Goal: Complete application form: Complete application form

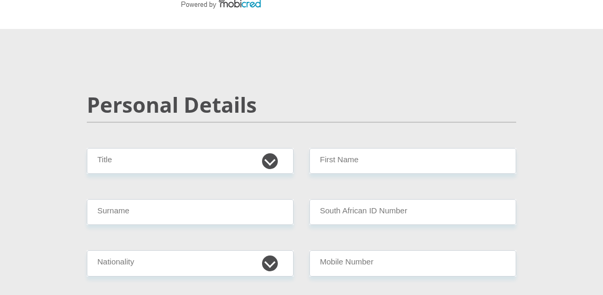
scroll to position [53, 0]
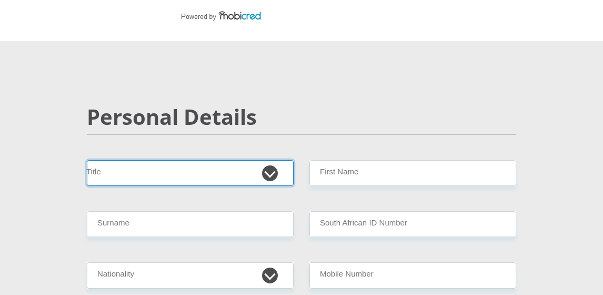
click at [130, 169] on select "Mr Ms Mrs Dr [PERSON_NAME]" at bounding box center [190, 173] width 207 height 26
select select "Mr"
click at [87, 160] on select "Mr Ms Mrs Dr [PERSON_NAME]" at bounding box center [190, 173] width 207 height 26
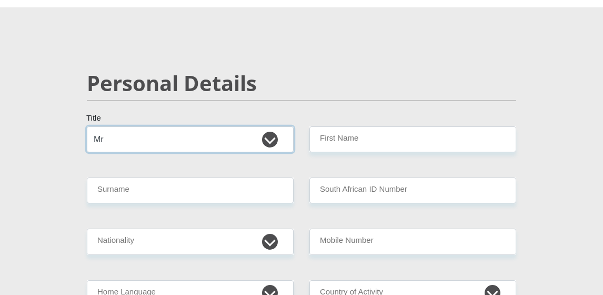
scroll to position [105, 0]
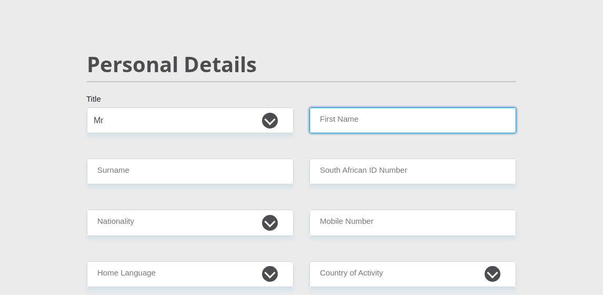
click at [351, 122] on input "First Name" at bounding box center [413, 120] width 207 height 26
type input "[PERSON_NAME]"
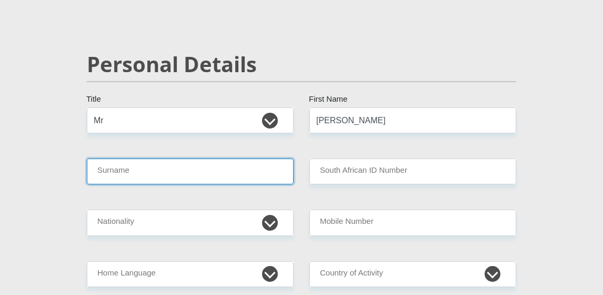
type input "[PERSON_NAME]"
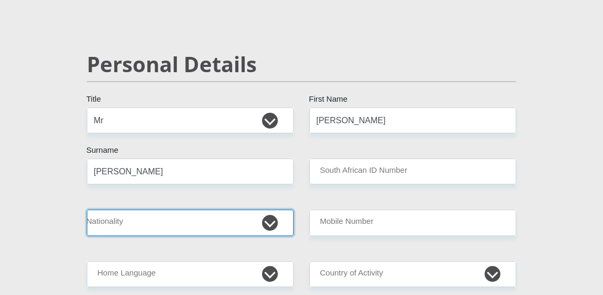
select select "ZAF"
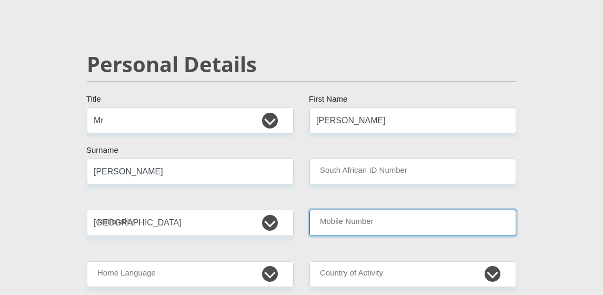
type input "0813737081"
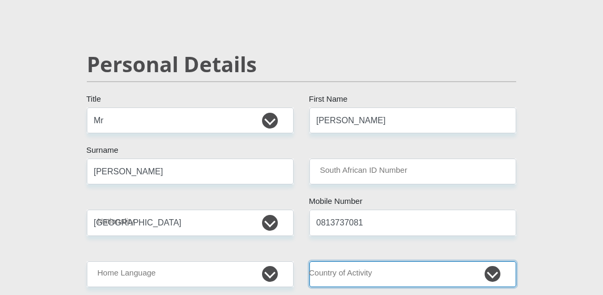
select select "ZAF"
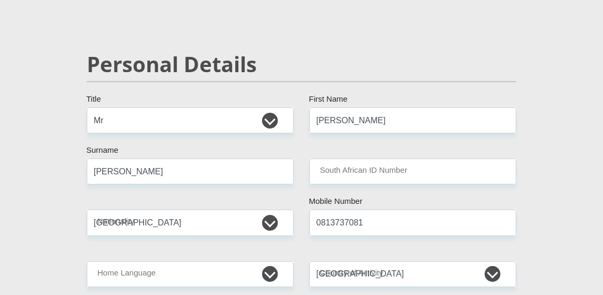
type input "[STREET_ADDRESS]"
type input "[GEOGRAPHIC_DATA], Room 8"
type input "[GEOGRAPHIC_DATA]"
type input "2197"
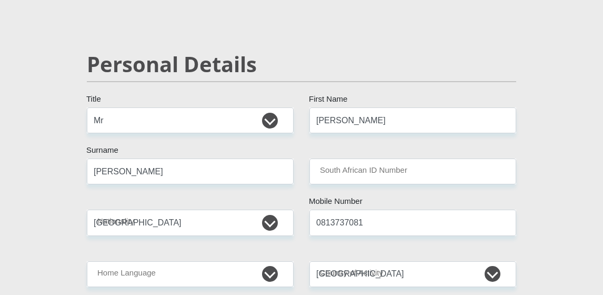
select select "Gauteng"
type input "[PERSON_NAME][EMAIL_ADDRESS][DOMAIN_NAME]"
type input "Boo@19601"
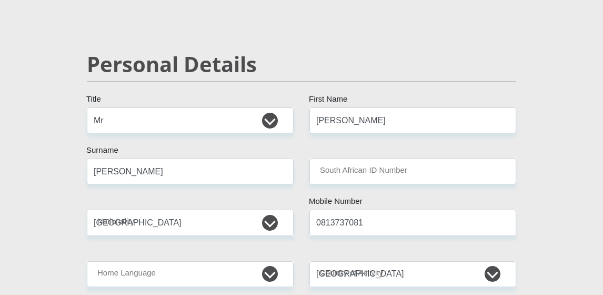
type input "16500"
type input "15100"
type input "1000"
type input "8800"
type input "0"
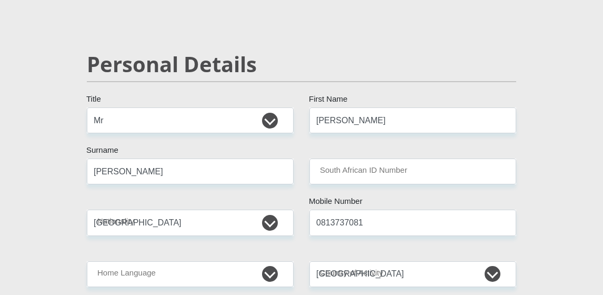
type input "385"
type input "1800"
type input "0"
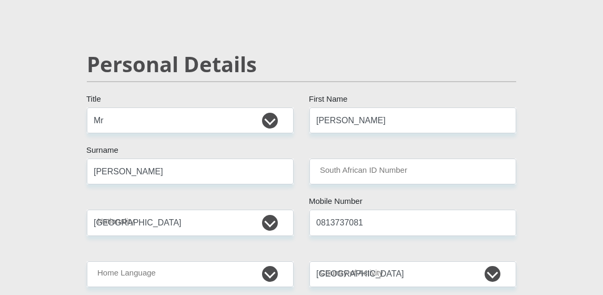
type input "0813737081"
type input "Charl"
type input "[PERSON_NAME]"
type input "0832500272"
type input "1124632806"
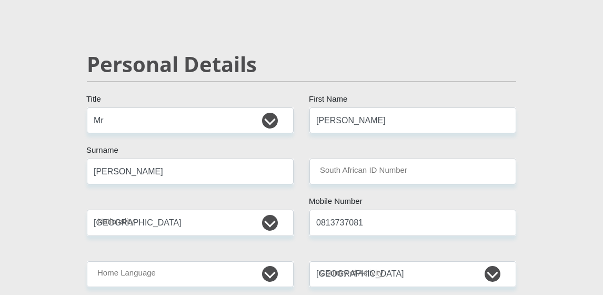
type input "470010"
type input "CAPITEC BANK LIMITED"
type input "CAPITEC BANK CPC"
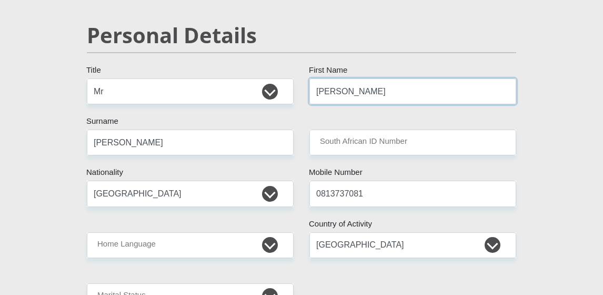
scroll to position [158, 0]
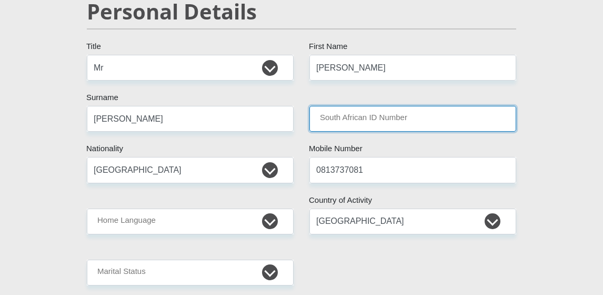
click at [357, 118] on input "South African ID Number" at bounding box center [413, 119] width 207 height 26
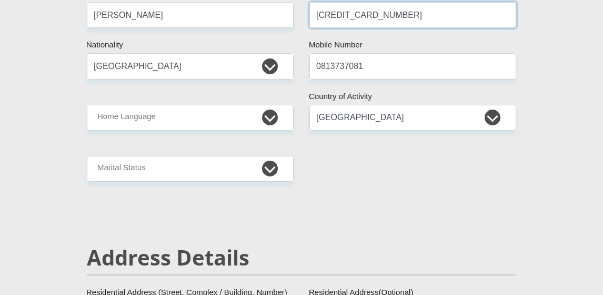
scroll to position [263, 0]
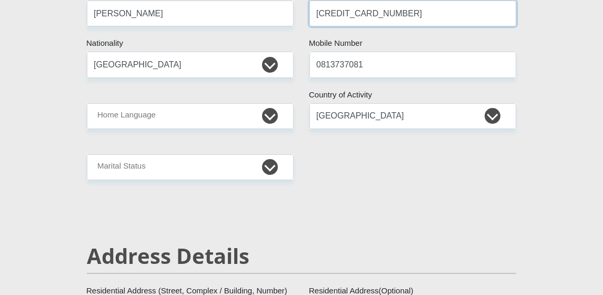
type input "[CREDIT_CARD_NUMBER]"
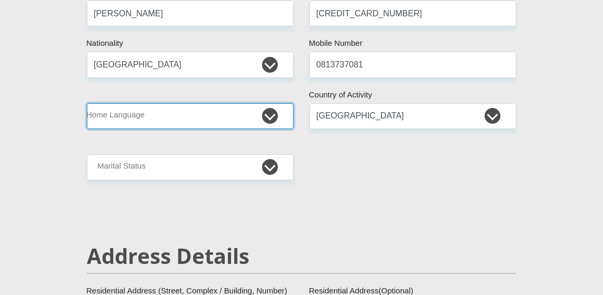
click at [269, 117] on select "Afrikaans English Sepedi South Ndebele Southern Sotho Swati Tsonga Tswana Venda…" at bounding box center [190, 116] width 207 height 26
select select "eng"
click at [87, 103] on select "Afrikaans English Sepedi South Ndebele Southern Sotho Swati Tsonga Tswana Venda…" at bounding box center [190, 116] width 207 height 26
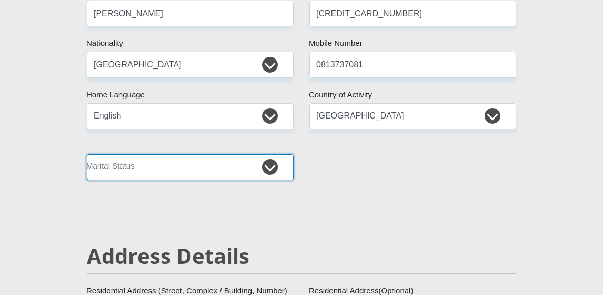
click at [271, 164] on select "Married ANC Single Divorced Widowed Married COP or Customary Law" at bounding box center [190, 167] width 207 height 26
select select "4"
click at [87, 154] on select "Married ANC Single Divorced Widowed Married COP or Customary Law" at bounding box center [190, 167] width 207 height 26
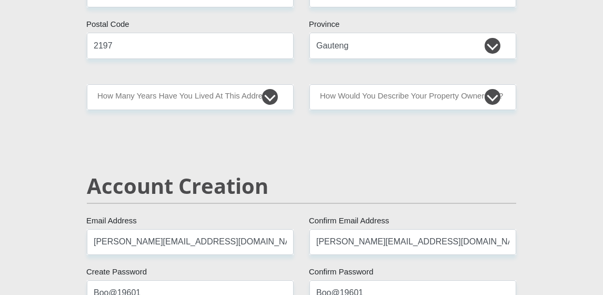
scroll to position [685, 0]
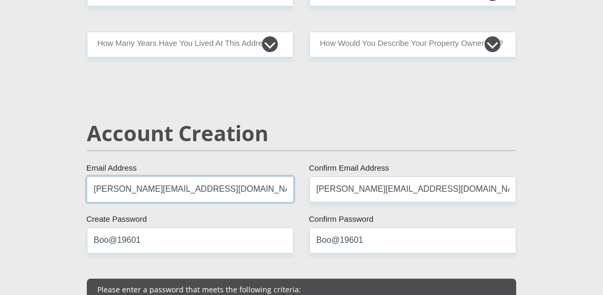
drag, startPoint x: 201, startPoint y: 189, endPoint x: 23, endPoint y: 197, distance: 178.7
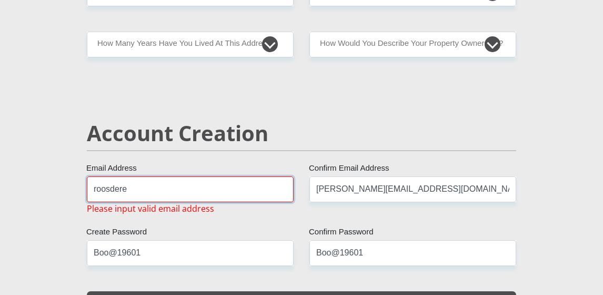
type input "[EMAIL_ADDRESS][DOMAIN_NAME]"
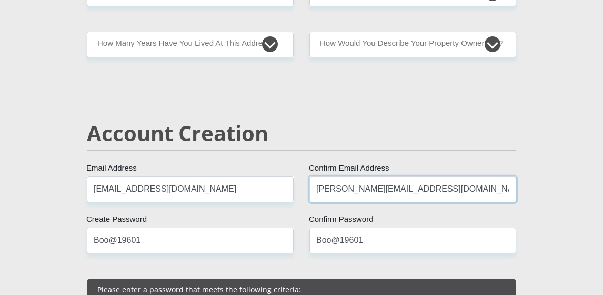
drag, startPoint x: 393, startPoint y: 190, endPoint x: 277, endPoint y: 207, distance: 117.2
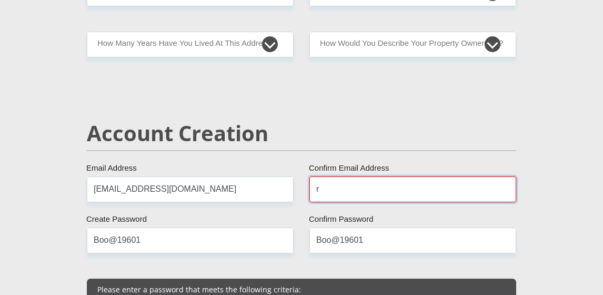
type input "[EMAIL_ADDRESS][DOMAIN_NAME]"
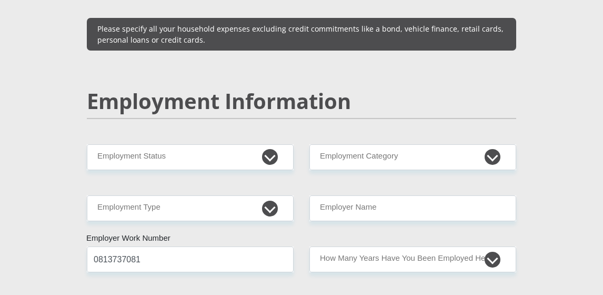
scroll to position [1632, 0]
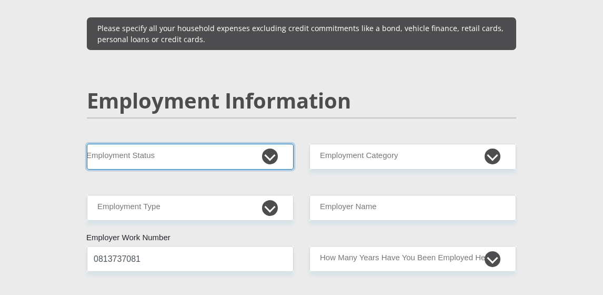
click at [270, 157] on select "Permanent/Full-time Part-time/Casual [DEMOGRAPHIC_DATA] Worker Self-Employed Ho…" at bounding box center [190, 157] width 207 height 26
select select "6"
click at [87, 144] on select "Permanent/Full-time Part-time/Casual [DEMOGRAPHIC_DATA] Worker Self-Employed Ho…" at bounding box center [190, 157] width 207 height 26
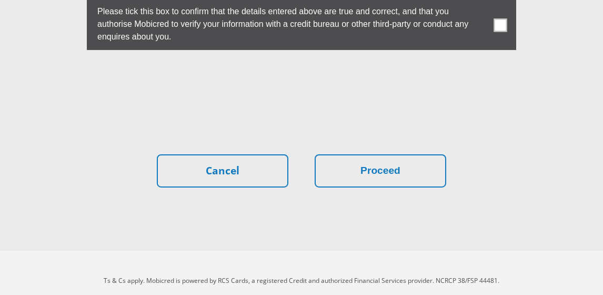
scroll to position [3235, 0]
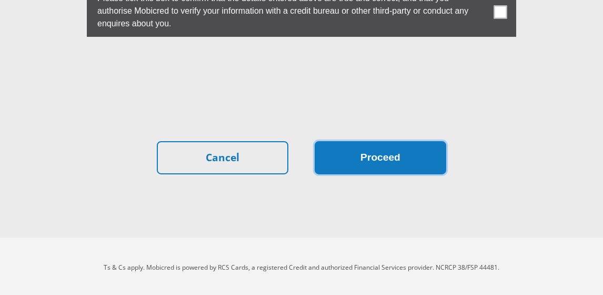
click at [361, 150] on button "Proceed" at bounding box center [381, 157] width 132 height 33
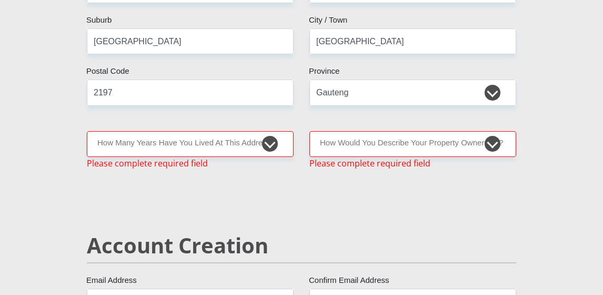
scroll to position [583, 0]
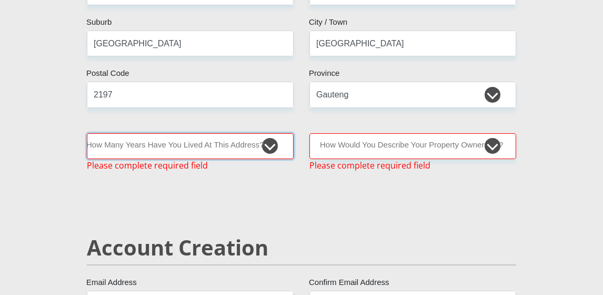
click at [202, 140] on select "less than 1 year 1-3 years 3-5 years 5+ years" at bounding box center [190, 146] width 207 height 26
select select "2"
click at [87, 133] on select "less than 1 year 1-3 years 3-5 years 5+ years" at bounding box center [190, 146] width 207 height 26
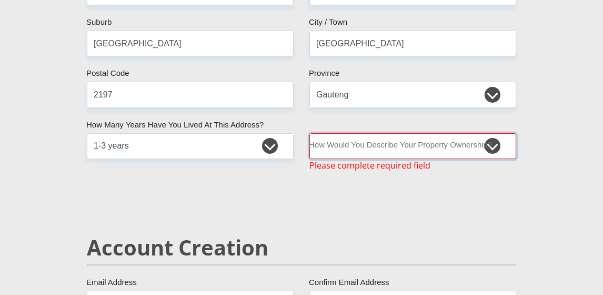
click at [496, 143] on select "Owned Rented Family Owned Company Dwelling" at bounding box center [413, 146] width 207 height 26
select select "Rented"
click at [310, 133] on select "Owned Rented Family Owned Company Dwelling" at bounding box center [413, 146] width 207 height 26
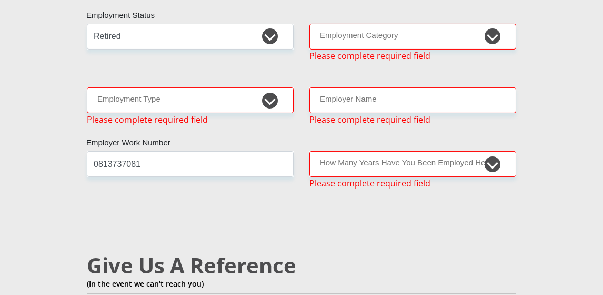
scroll to position [1689, 0]
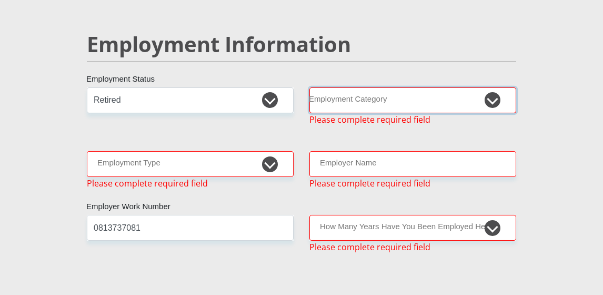
click at [488, 103] on select "AGRICULTURE ALCOHOL & TOBACCO CONSTRUCTION MATERIALS METALLURGY EQUIPMENT FOR R…" at bounding box center [413, 100] width 207 height 26
click at [427, 33] on h2 "Employment Information" at bounding box center [302, 44] width 430 height 25
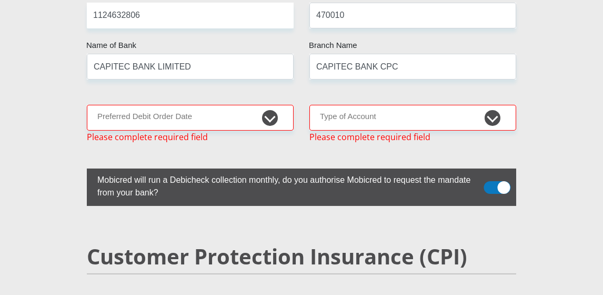
scroll to position [2215, 0]
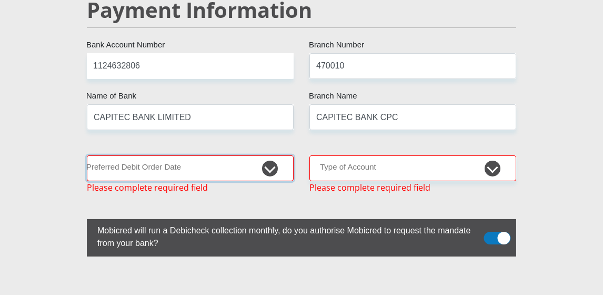
click at [269, 164] on select "1st 2nd 3rd 4th 5th 7th 18th 19th 20th 21st 22nd 23rd 24th 25th 26th 27th 28th …" at bounding box center [190, 168] width 207 height 26
select select "5"
click at [87, 155] on select "1st 2nd 3rd 4th 5th 7th 18th 19th 20th 21st 22nd 23rd 24th 25th 26th 27th 28th …" at bounding box center [190, 168] width 207 height 26
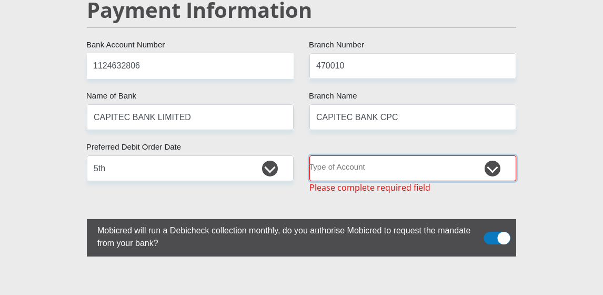
click at [491, 167] on select "Cheque Savings" at bounding box center [413, 168] width 207 height 26
select select "SAV"
click at [310, 155] on select "Cheque Savings" at bounding box center [413, 168] width 207 height 26
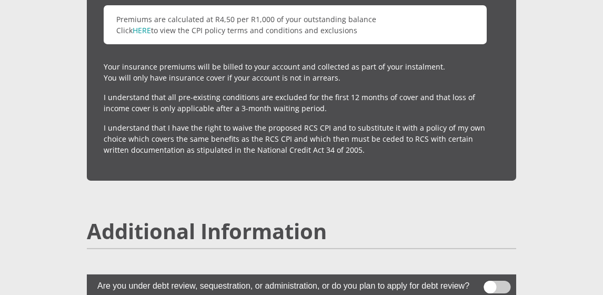
scroll to position [3216, 0]
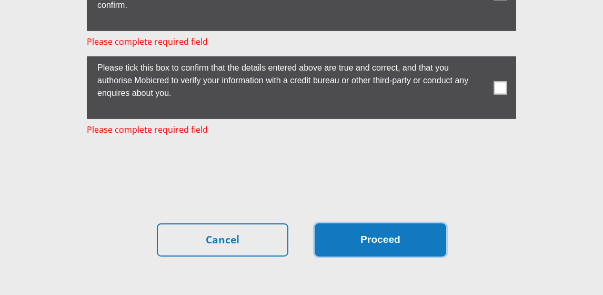
click at [366, 240] on button "Proceed" at bounding box center [381, 239] width 132 height 33
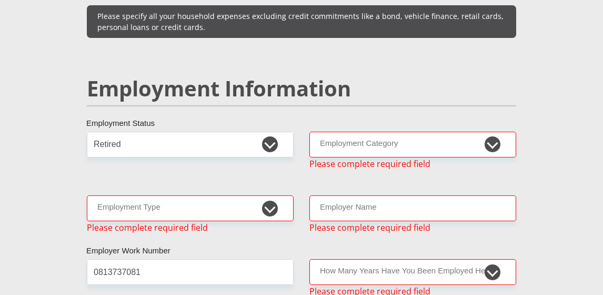
scroll to position [1642, 0]
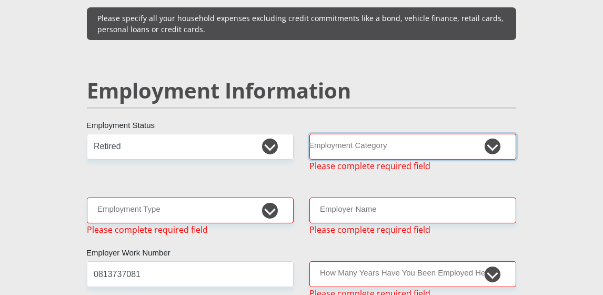
click at [492, 144] on select "AGRICULTURE ALCOHOL & TOBACCO CONSTRUCTION MATERIALS METALLURGY EQUIPMENT FOR R…" at bounding box center [413, 147] width 207 height 26
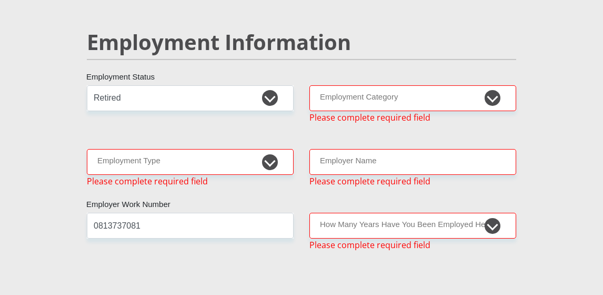
scroll to position [1708, 0]
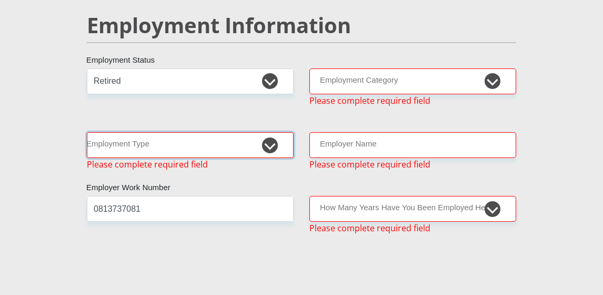
click at [269, 142] on select "College/Lecturer Craft Seller Creative Driver Executive Farmer Forces - Non Com…" at bounding box center [190, 145] width 207 height 26
select select "Pensioner"
click at [87, 132] on select "College/Lecturer Craft Seller Creative Driver Executive Farmer Forces - Non Com…" at bounding box center [190, 145] width 207 height 26
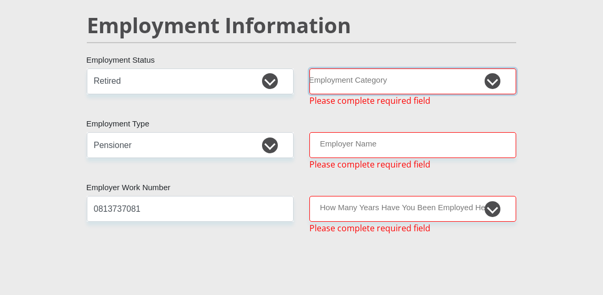
click at [492, 79] on select "AGRICULTURE ALCOHOL & TOBACCO CONSTRUCTION MATERIALS METALLURGY EQUIPMENT FOR R…" at bounding box center [413, 81] width 207 height 26
click at [271, 247] on div "Mr Ms Mrs Dr [PERSON_NAME] Title [PERSON_NAME] First Name [PERSON_NAME] Surname…" at bounding box center [301, 99] width 445 height 3188
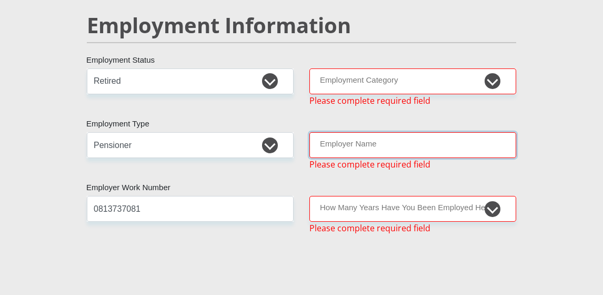
click at [403, 148] on input "Employer Name" at bounding box center [413, 145] width 207 height 26
click at [240, 289] on div "Mr Ms Mrs Dr [PERSON_NAME] Title [PERSON_NAME] First Name [PERSON_NAME] Surname…" at bounding box center [301, 99] width 445 height 3188
click at [405, 140] on input "Employer Name" at bounding box center [413, 145] width 207 height 26
click at [291, 268] on div "Mr Ms Mrs Dr [PERSON_NAME] Title [PERSON_NAME] First Name [PERSON_NAME] Surname…" at bounding box center [301, 99] width 445 height 3188
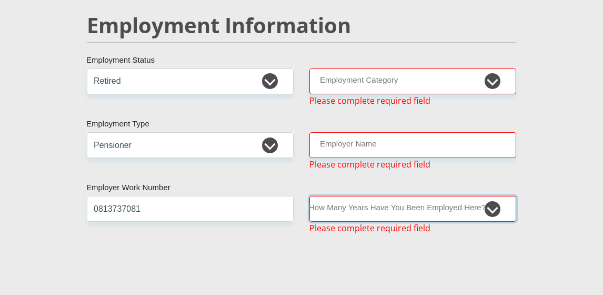
click at [491, 208] on select "less than 1 year 1-3 years 3-5 years 5+ years" at bounding box center [413, 209] width 207 height 26
select select "24"
click at [310, 196] on select "less than 1 year 1-3 years 3-5 years 5+ years" at bounding box center [413, 209] width 207 height 26
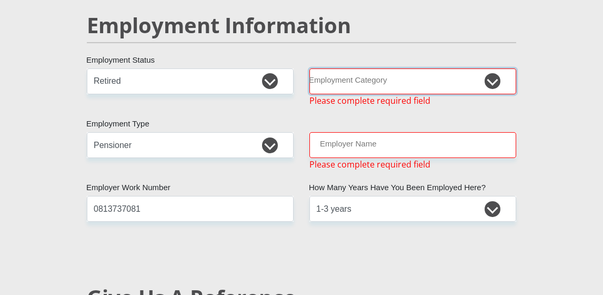
click at [494, 82] on select "AGRICULTURE ALCOHOL & TOBACCO CONSTRUCTION MATERIALS METALLURGY EQUIPMENT FOR R…" at bounding box center [413, 81] width 207 height 26
select select "76"
click at [310, 68] on select "AGRICULTURE ALCOHOL & TOBACCO CONSTRUCTION MATERIALS METALLURGY EQUIPMENT FOR R…" at bounding box center [413, 81] width 207 height 26
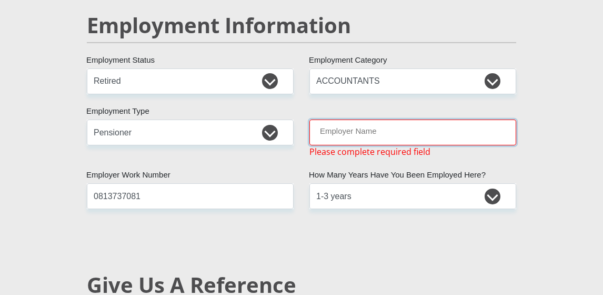
click at [447, 135] on input "Employer Name" at bounding box center [413, 133] width 207 height 26
click at [318, 134] on input "Employer Name" at bounding box center [413, 133] width 207 height 26
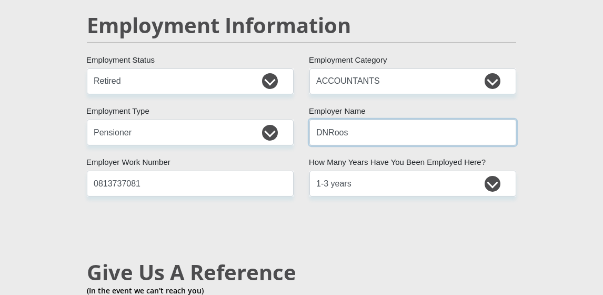
type input "DNRoos"
click at [454, 223] on div "Mr Ms Mrs Dr [PERSON_NAME] Title [PERSON_NAME] First Name [PERSON_NAME] Surname…" at bounding box center [301, 80] width 445 height 3150
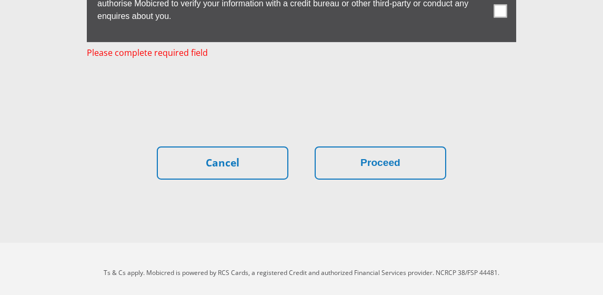
scroll to position [3260, 0]
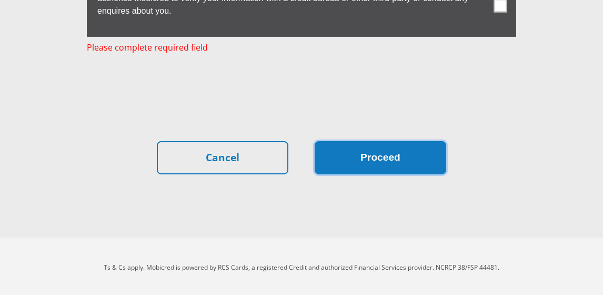
click at [385, 161] on button "Proceed" at bounding box center [381, 157] width 132 height 33
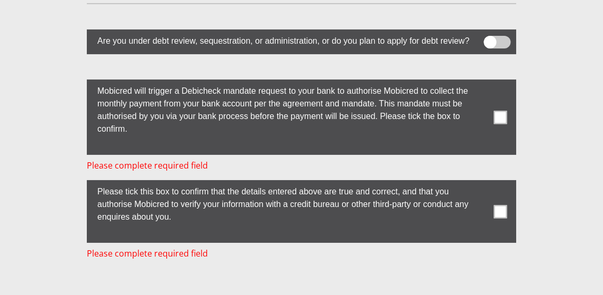
scroll to position [3053, 0]
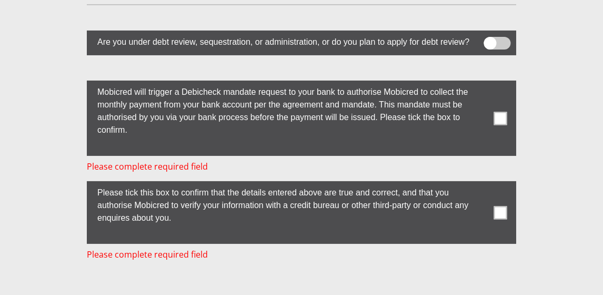
click at [497, 115] on span at bounding box center [500, 118] width 13 height 13
click at [484, 83] on input "checkbox" at bounding box center [484, 83] width 0 height 0
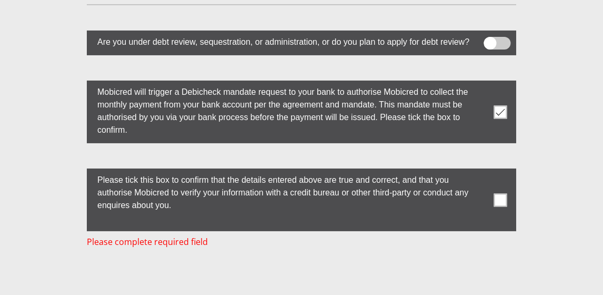
click at [496, 193] on span at bounding box center [500, 199] width 13 height 13
click at [484, 171] on input "checkbox" at bounding box center [484, 171] width 0 height 0
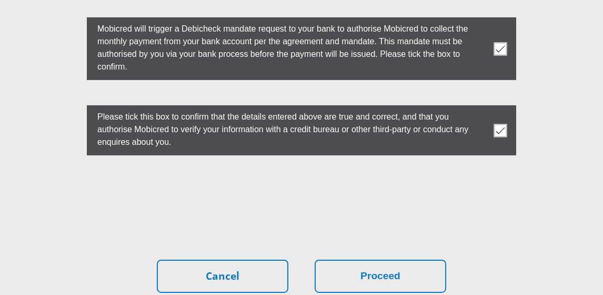
scroll to position [3211, 0]
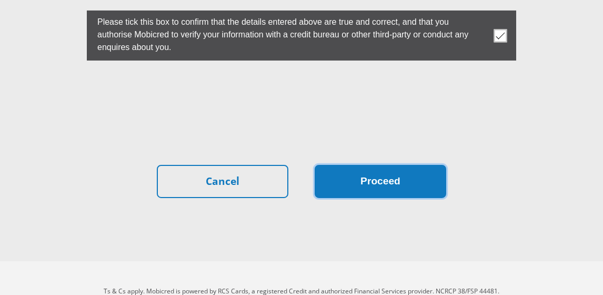
click at [370, 179] on button "Proceed" at bounding box center [381, 181] width 132 height 33
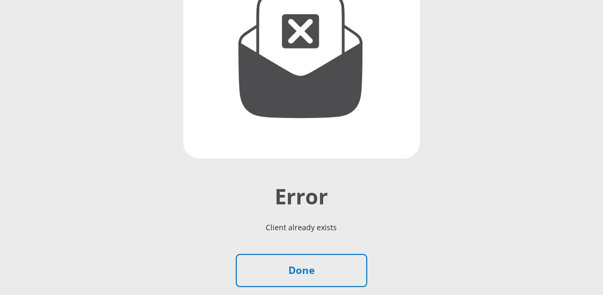
scroll to position [211, 0]
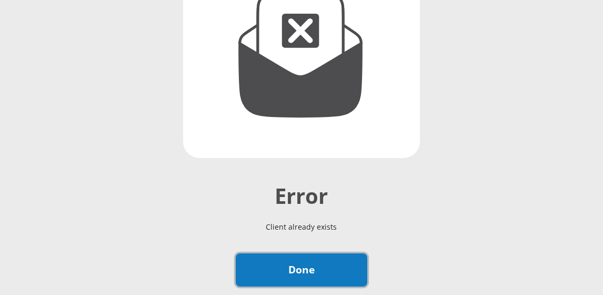
click at [299, 271] on link "Done" at bounding box center [302, 269] width 132 height 33
